Goal: Navigation & Orientation: Find specific page/section

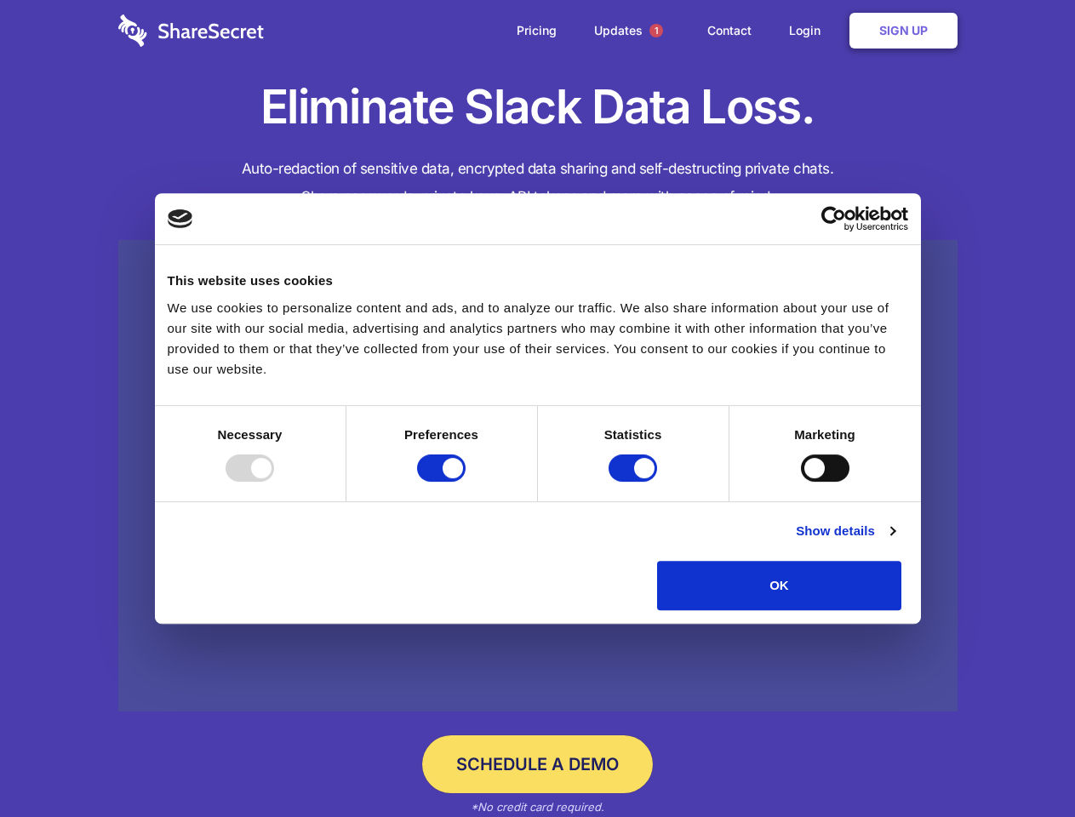
click at [274, 482] on div at bounding box center [250, 467] width 49 height 27
click at [466, 482] on input "Preferences" at bounding box center [441, 467] width 49 height 27
checkbox input "false"
click at [635, 482] on input "Statistics" at bounding box center [633, 467] width 49 height 27
checkbox input "false"
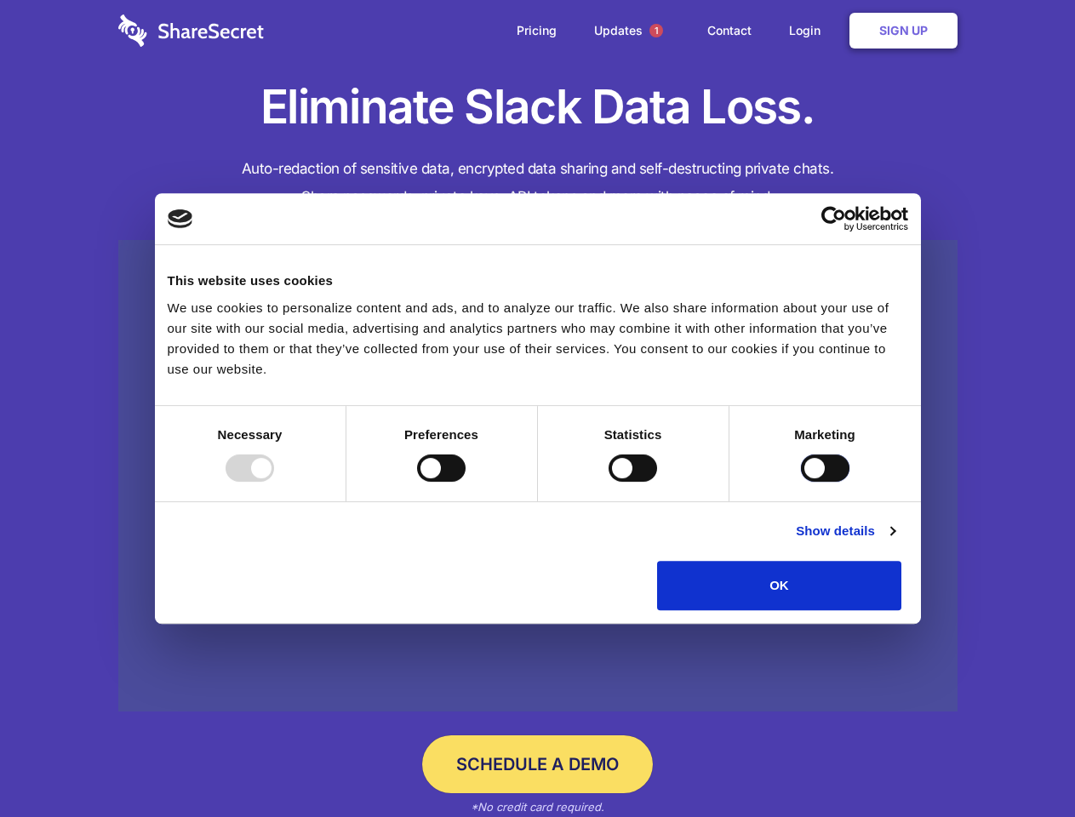
click at [801, 482] on input "Marketing" at bounding box center [825, 467] width 49 height 27
checkbox input "true"
click at [894, 541] on link "Show details" at bounding box center [845, 531] width 99 height 20
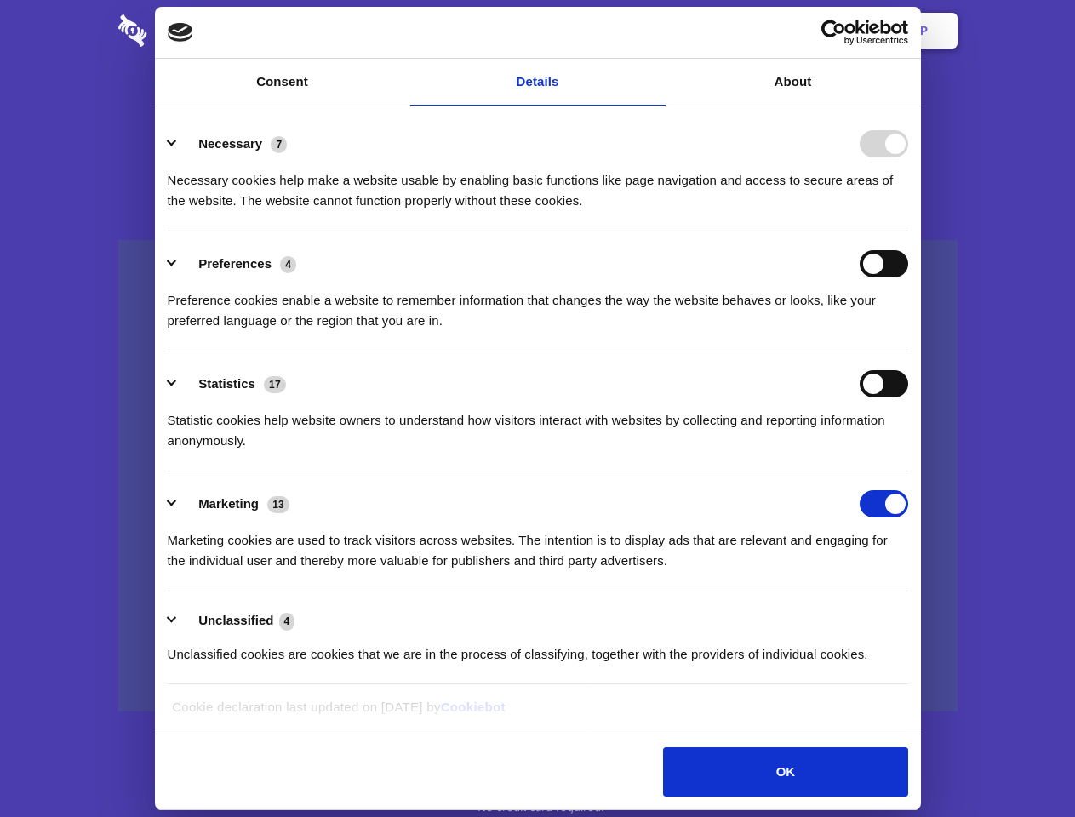
click at [908, 231] on li "Necessary 7 Necessary cookies help make a website usable by enabling basic func…" at bounding box center [538, 171] width 740 height 120
click at [655, 31] on span "1" at bounding box center [656, 31] width 14 height 14
